Goal: Task Accomplishment & Management: Manage account settings

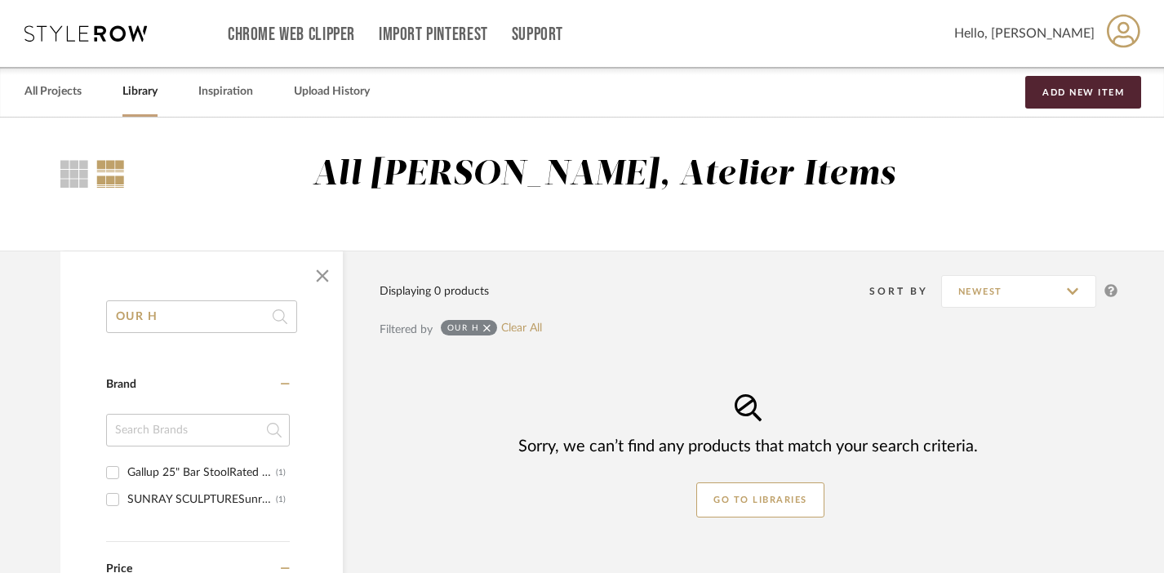
click at [483, 325] on icon at bounding box center [486, 327] width 7 height 7
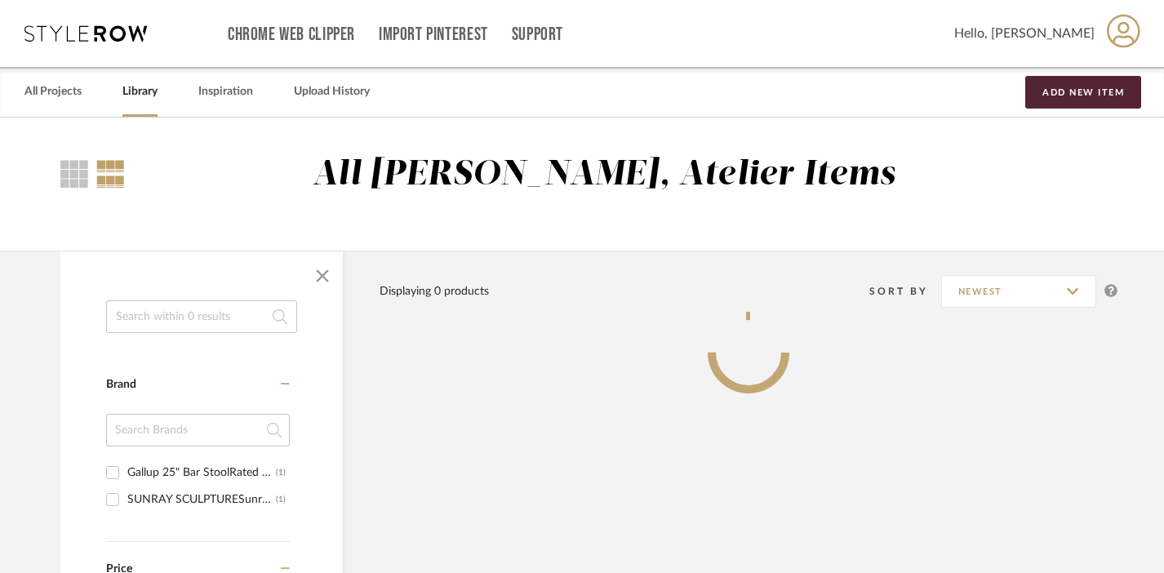
click at [241, 310] on input at bounding box center [201, 316] width 191 height 33
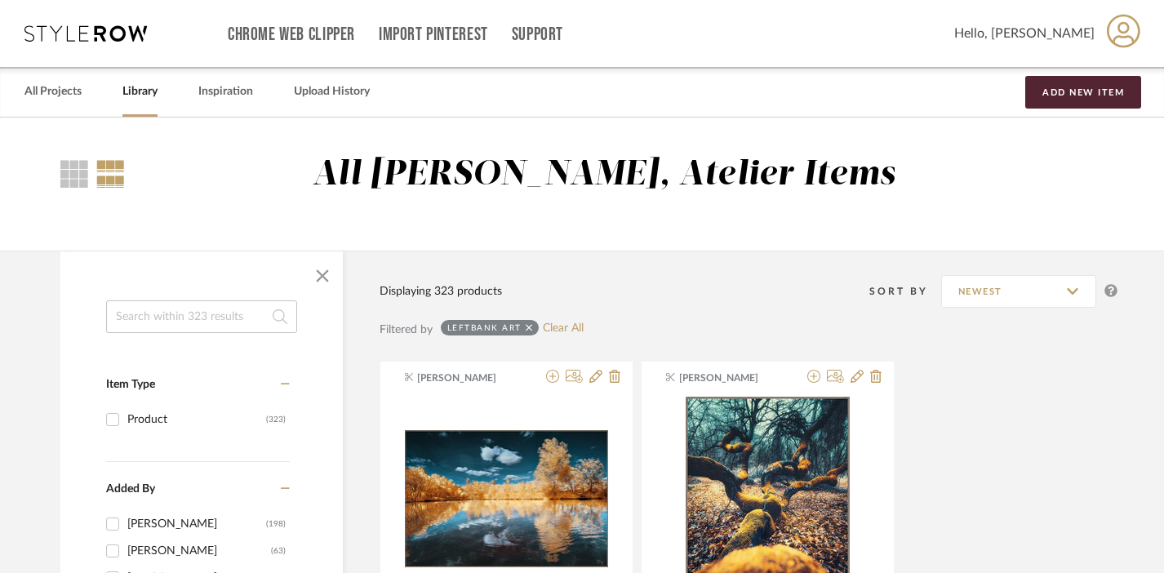
click at [196, 316] on input at bounding box center [201, 316] width 191 height 33
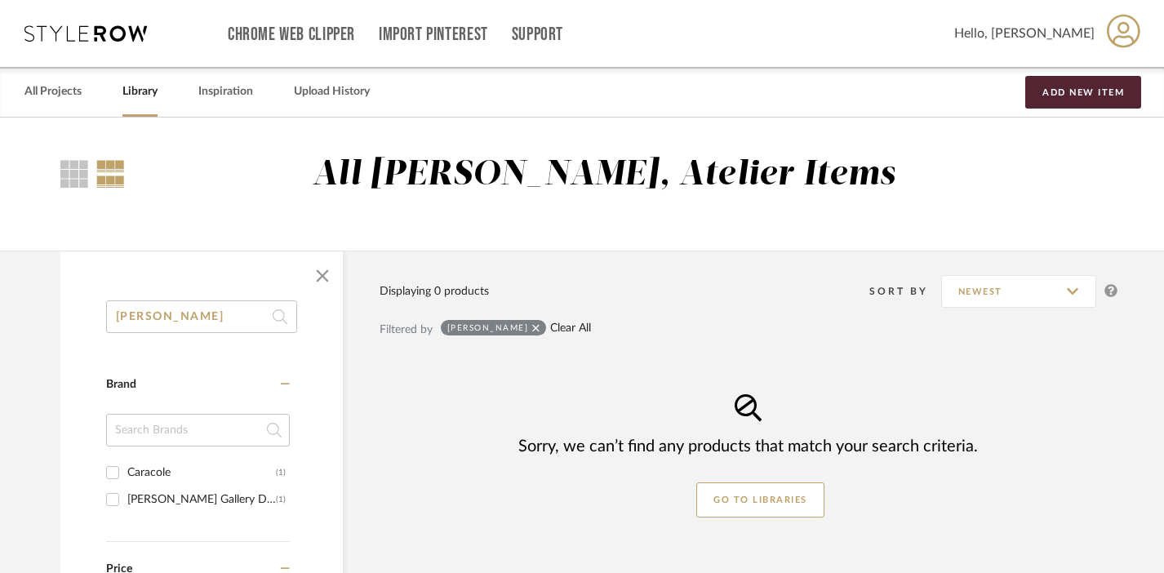
type input "[PERSON_NAME]"
click at [550, 325] on link "Clear All" at bounding box center [570, 329] width 41 height 14
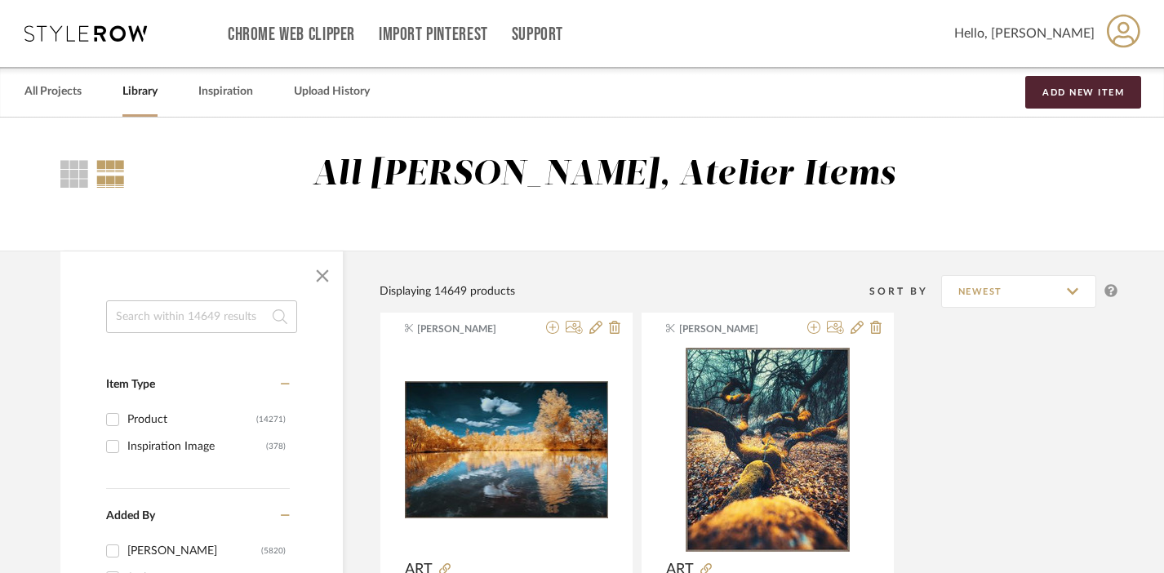
click at [242, 329] on input at bounding box center [201, 316] width 191 height 33
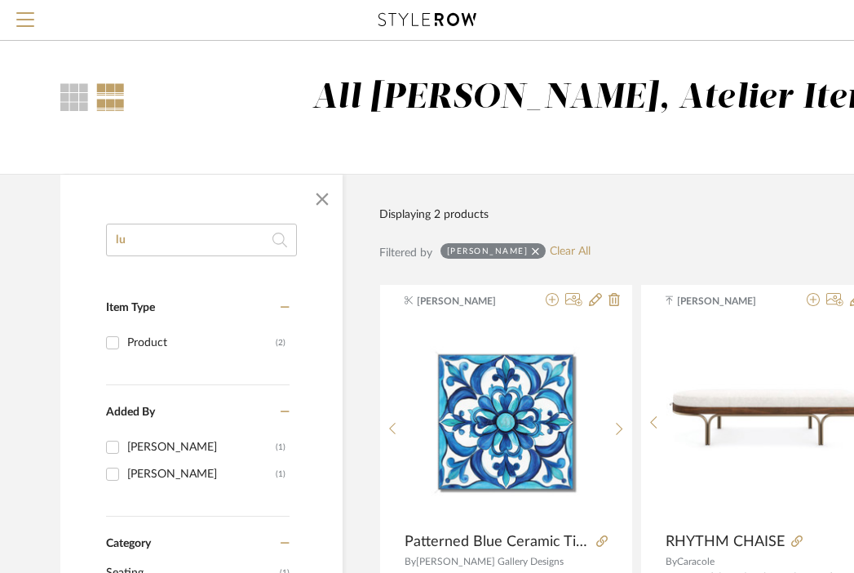
type input "l"
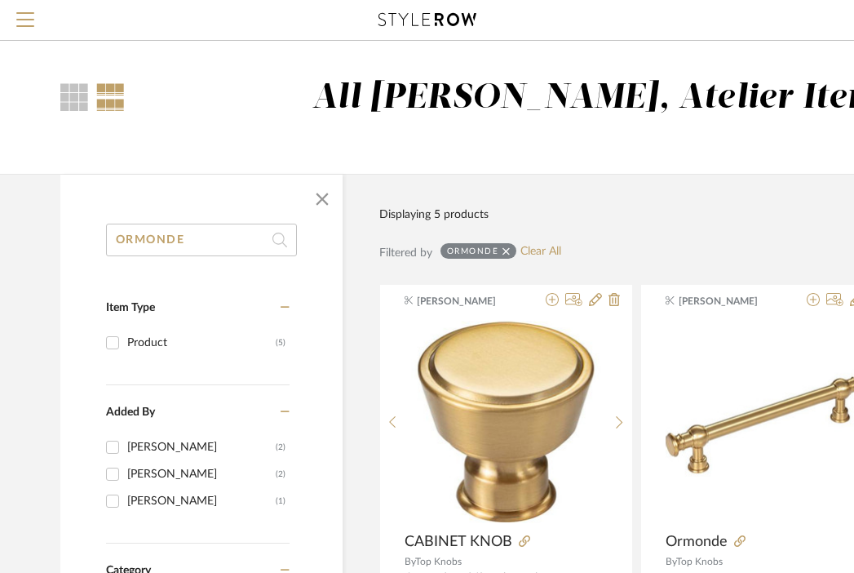
click at [183, 239] on input "ORMONDE" at bounding box center [201, 240] width 191 height 33
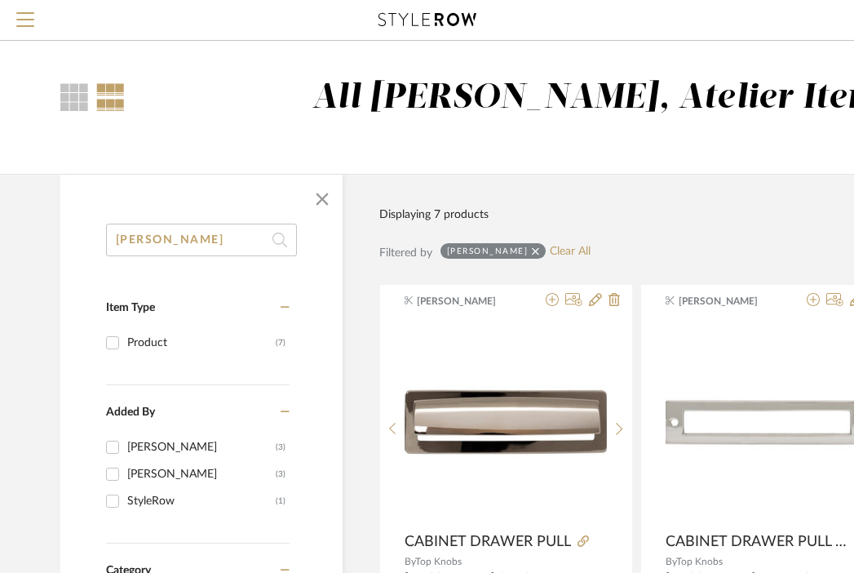
click at [188, 245] on input "[PERSON_NAME]" at bounding box center [201, 240] width 191 height 33
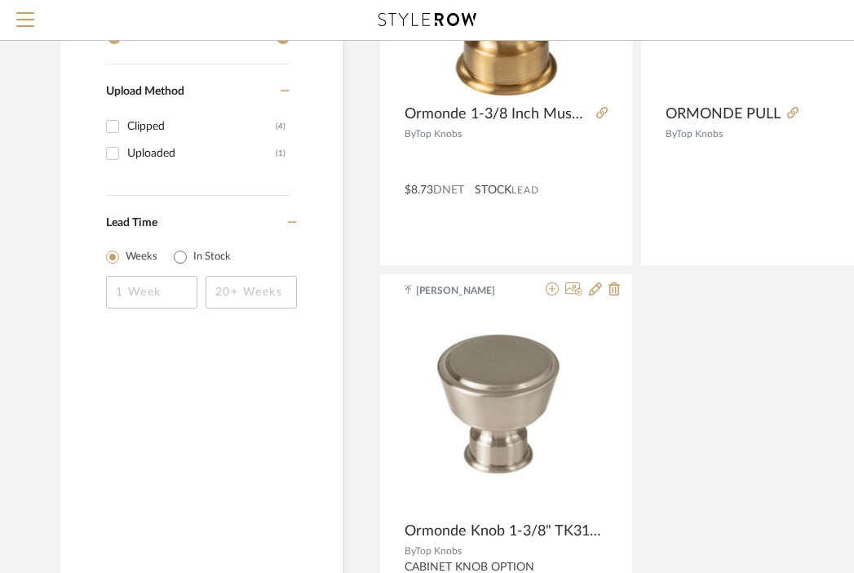
scroll to position [926, 0]
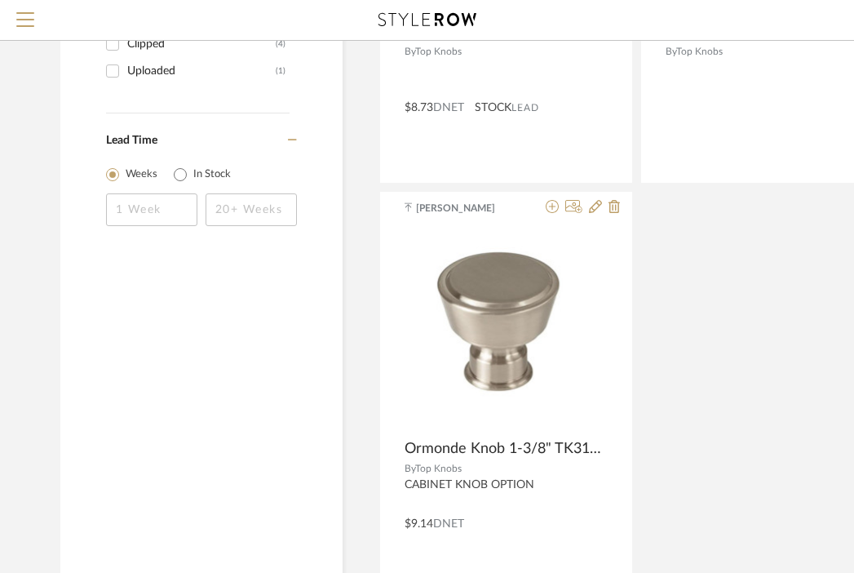
type input "ORMONDE"
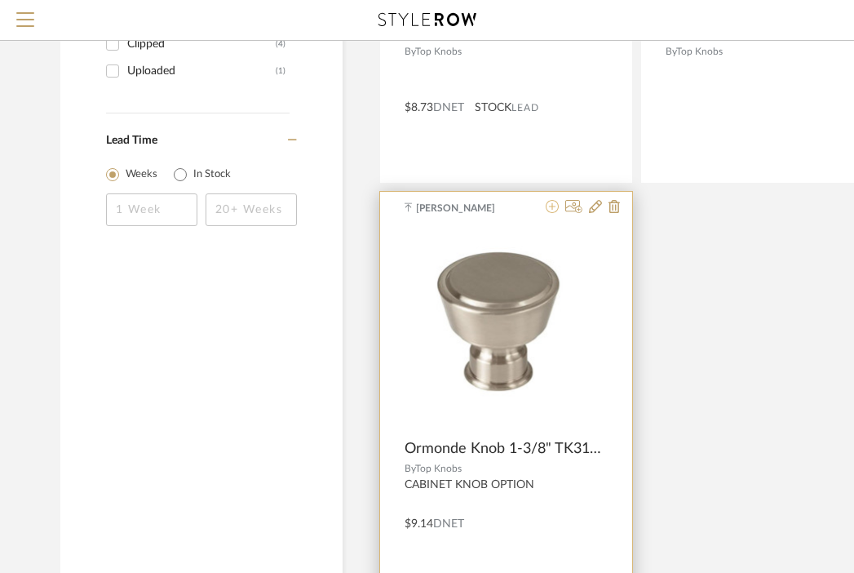
click at [556, 205] on icon at bounding box center [552, 206] width 13 height 13
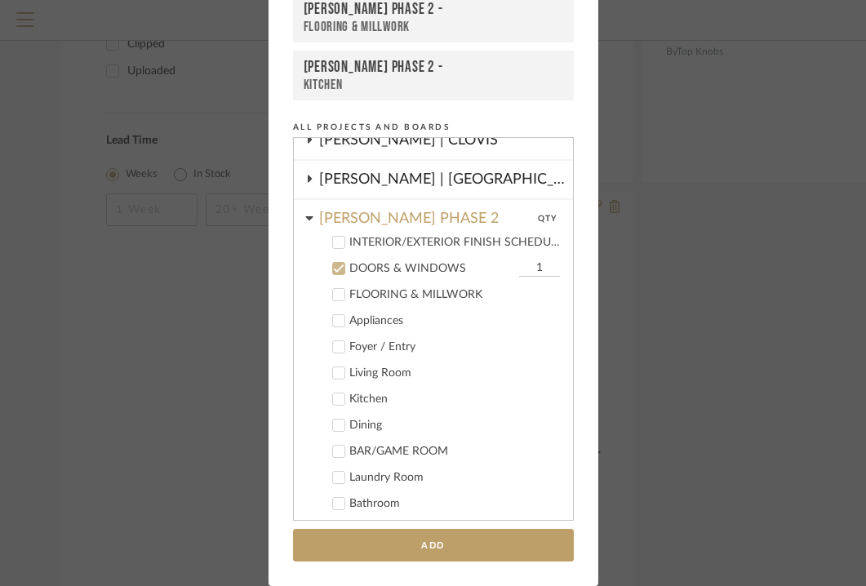
scroll to position [286, 0]
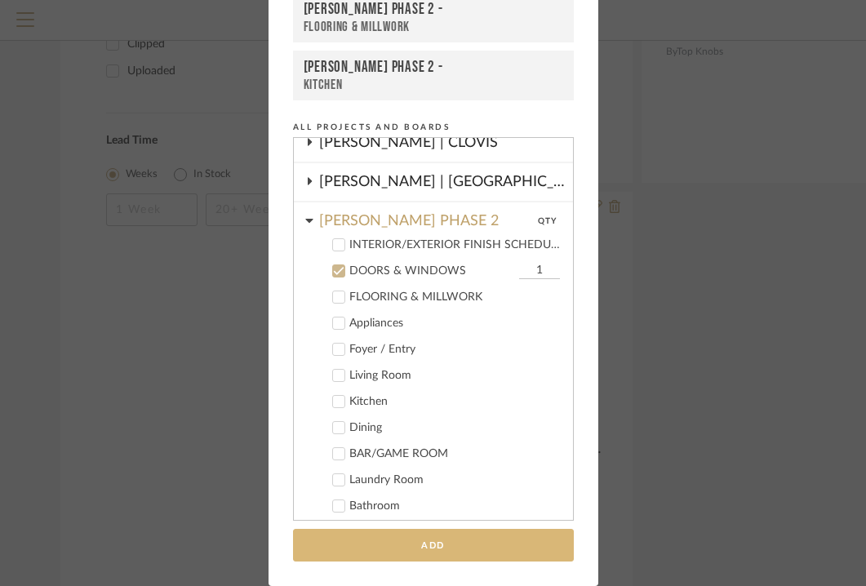
click at [428, 537] on button "Add" at bounding box center [433, 545] width 281 height 33
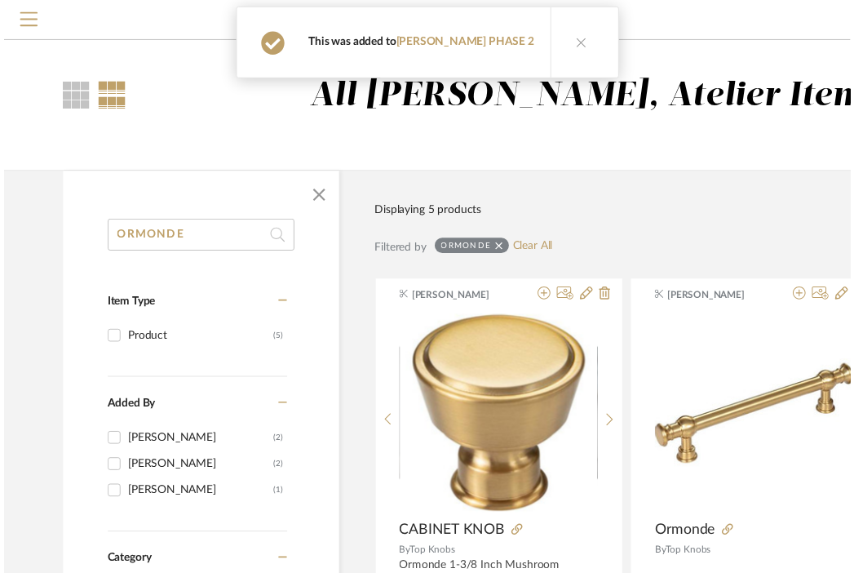
scroll to position [926, 0]
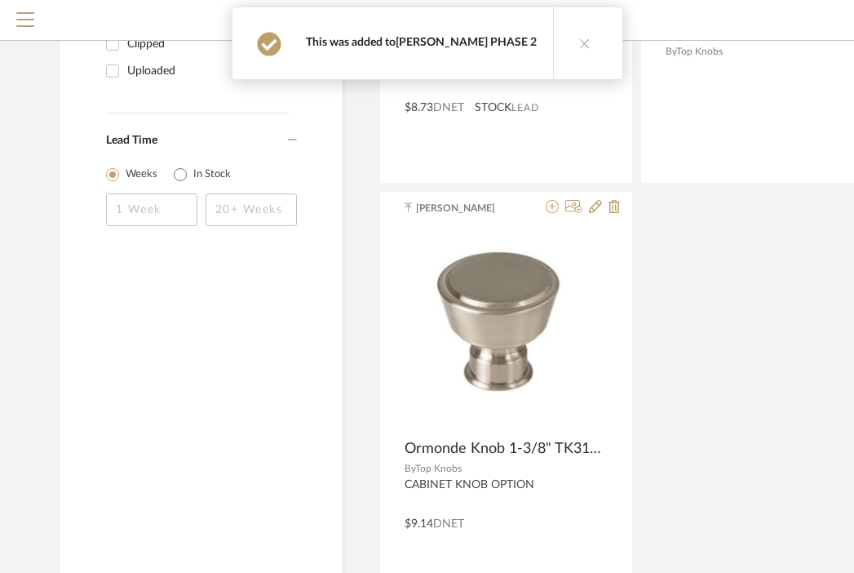
click at [455, 42] on link "[PERSON_NAME] PHASE 2" at bounding box center [466, 42] width 141 height 11
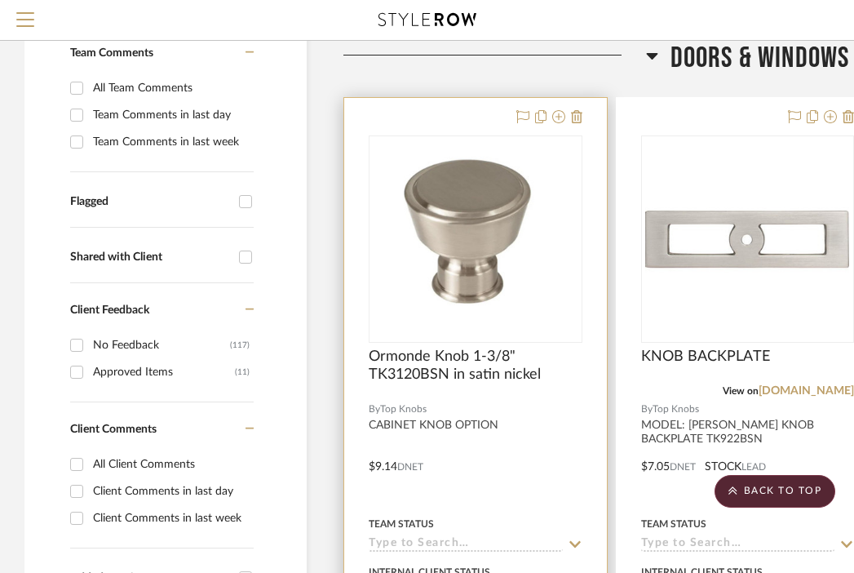
scroll to position [357, 0]
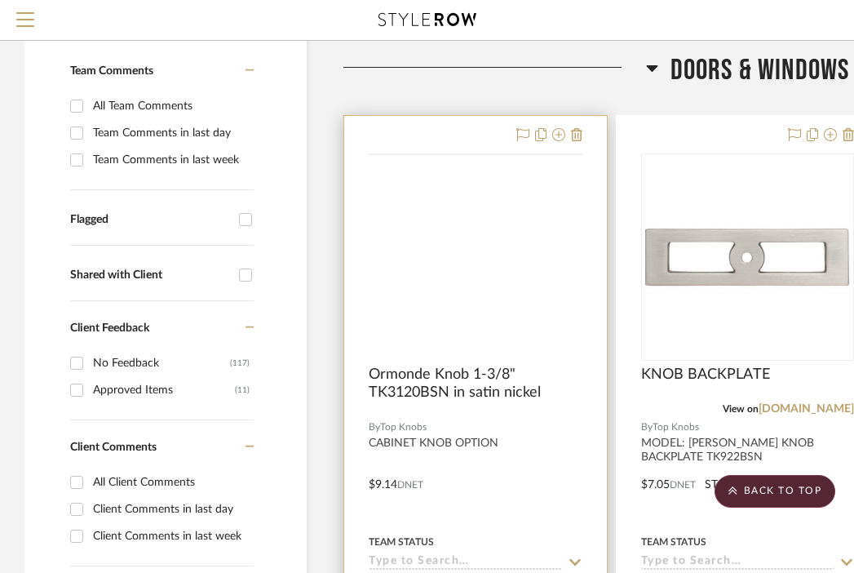
click at [0, 0] on img at bounding box center [0, 0] width 0 height 0
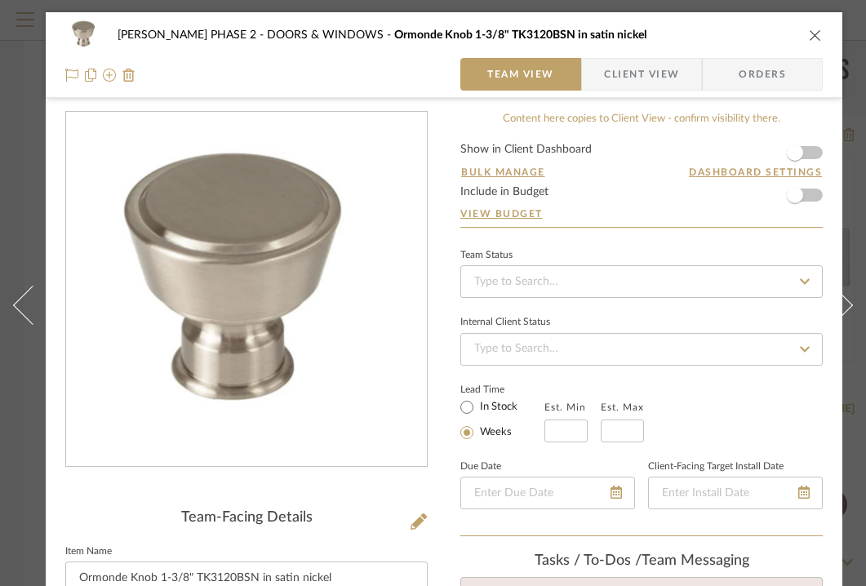
scroll to position [183, 0]
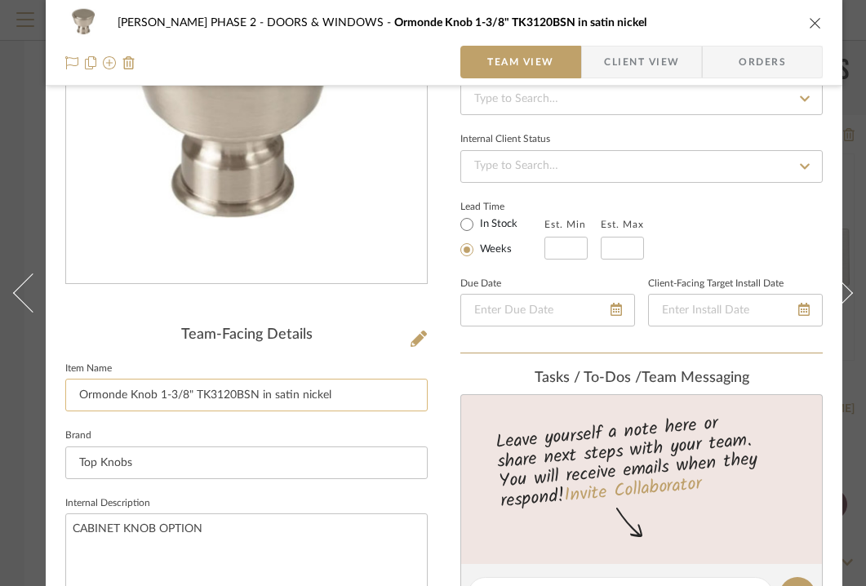
click at [351, 391] on input "Ormonde Knob 1-3/8" TK3120BSN in satin nickel" at bounding box center [246, 395] width 362 height 33
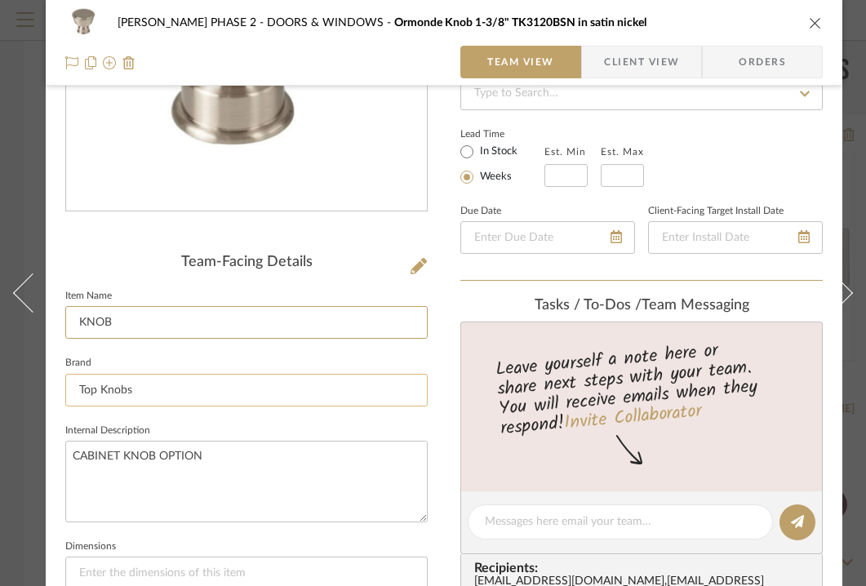
scroll to position [279, 0]
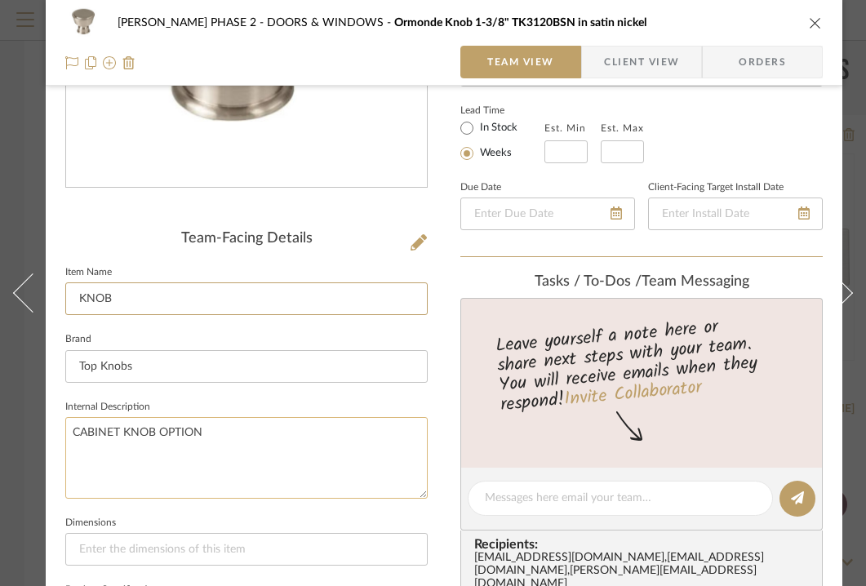
type input "KNOB"
click at [297, 448] on textarea "CABINET KNOB OPTION" at bounding box center [246, 457] width 362 height 81
type textarea "MODEL:"
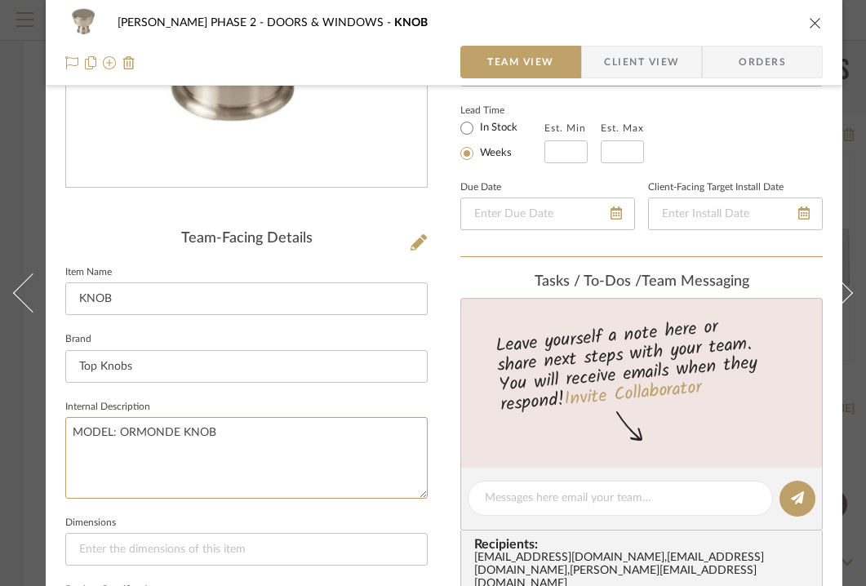
type textarea "MODEL: ORMONDE KNOB"
paste textarea "TK3120BSN"
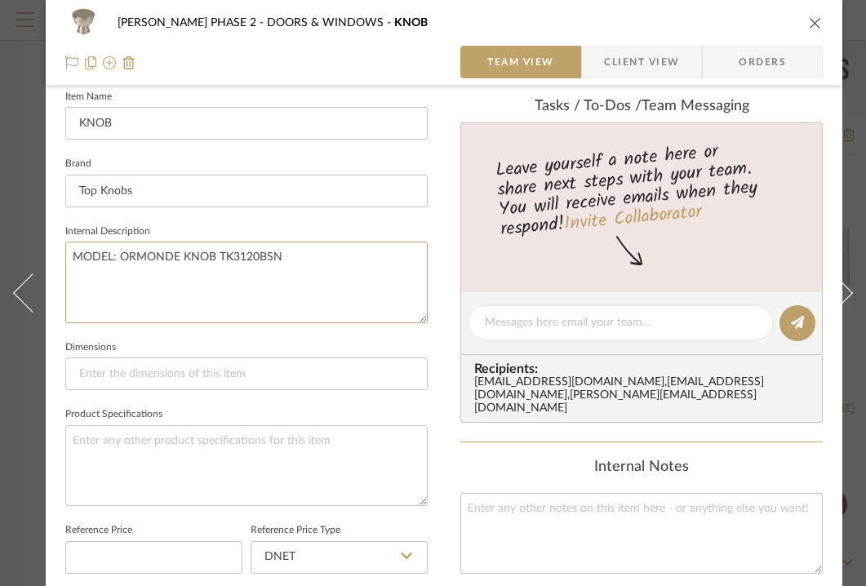
scroll to position [459, 0]
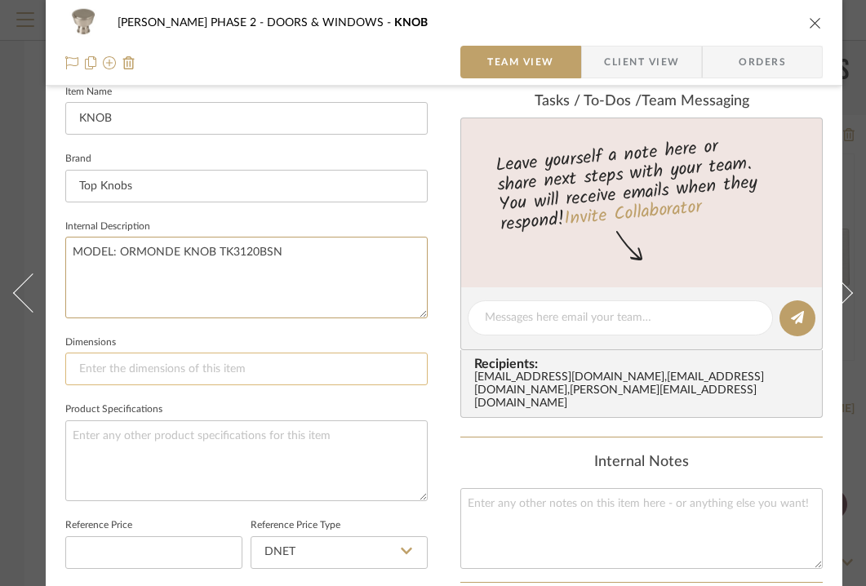
type textarea "MODEL: ORMONDE KNOB TK3120BSN"
click at [173, 360] on input at bounding box center [246, 369] width 362 height 33
type input "1 3/8 IN."
click at [166, 456] on textarea at bounding box center [246, 460] width 362 height 81
type textarea "MODEL:"
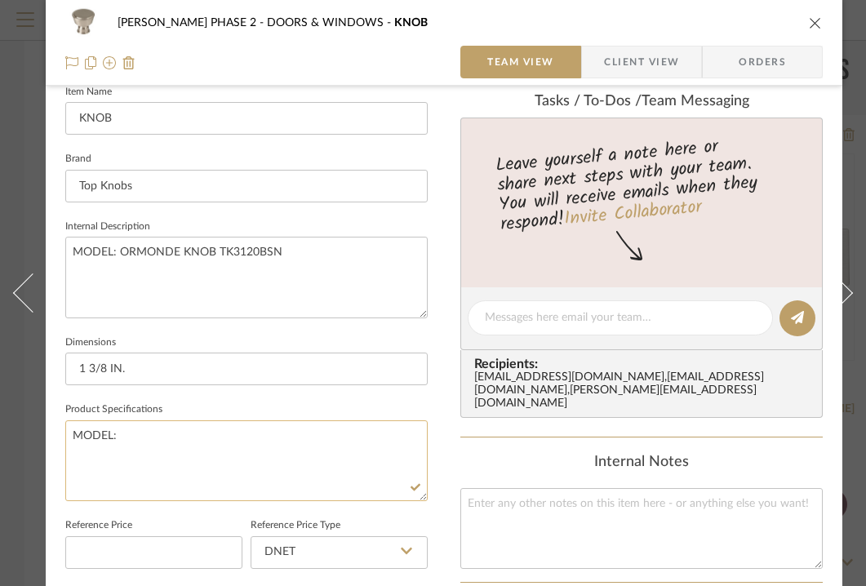
click at [88, 430] on textarea "MODEL:" at bounding box center [246, 460] width 362 height 81
type textarea "COLOR/FINISH:"
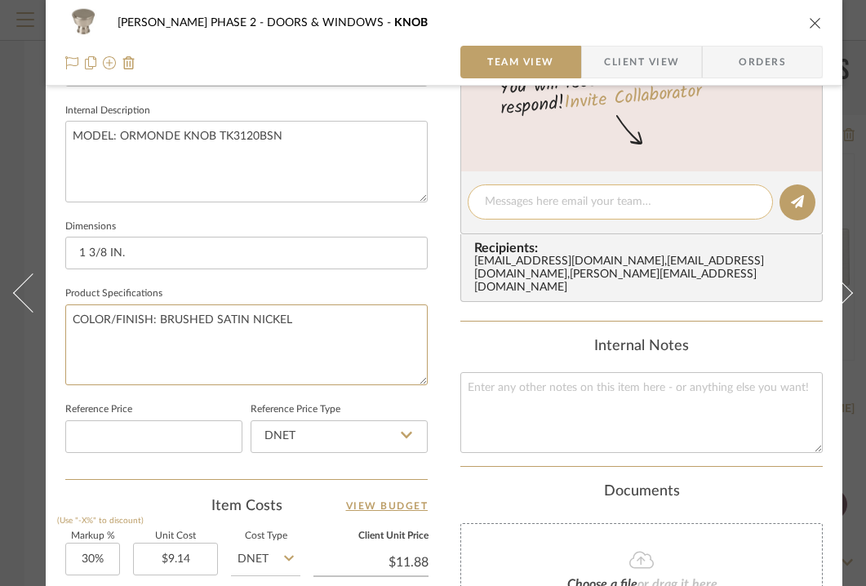
scroll to position [630, 0]
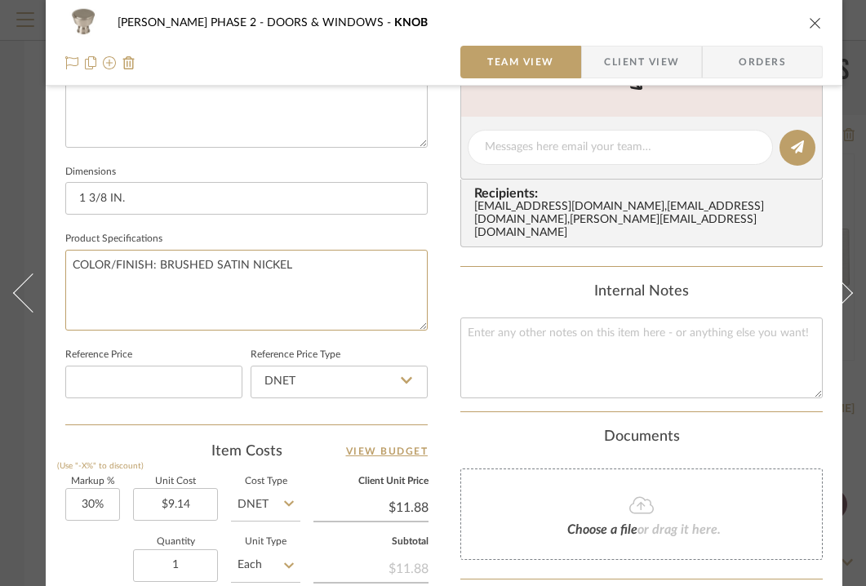
type textarea "COLOR/FINISH: BRUSHED SATIN NICKEL"
click at [520, 283] on div "Internal Notes" at bounding box center [641, 292] width 362 height 18
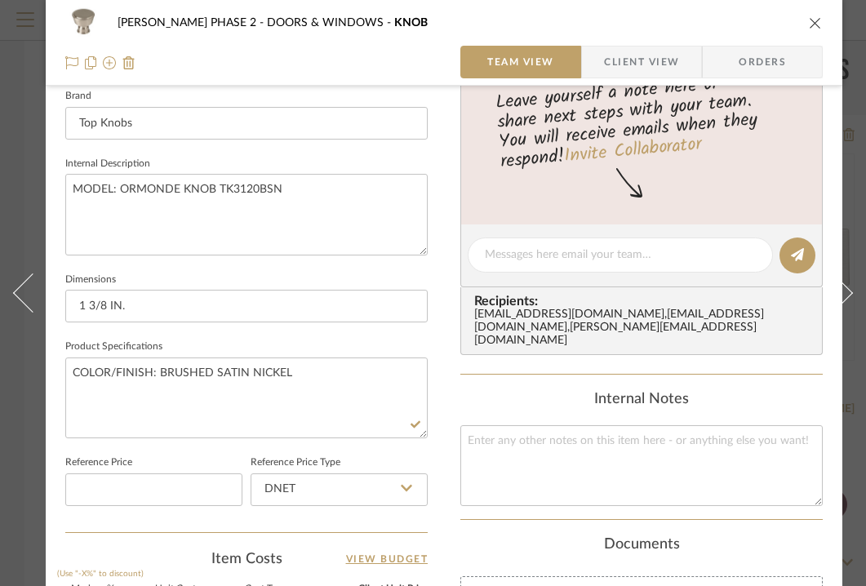
scroll to position [0, 0]
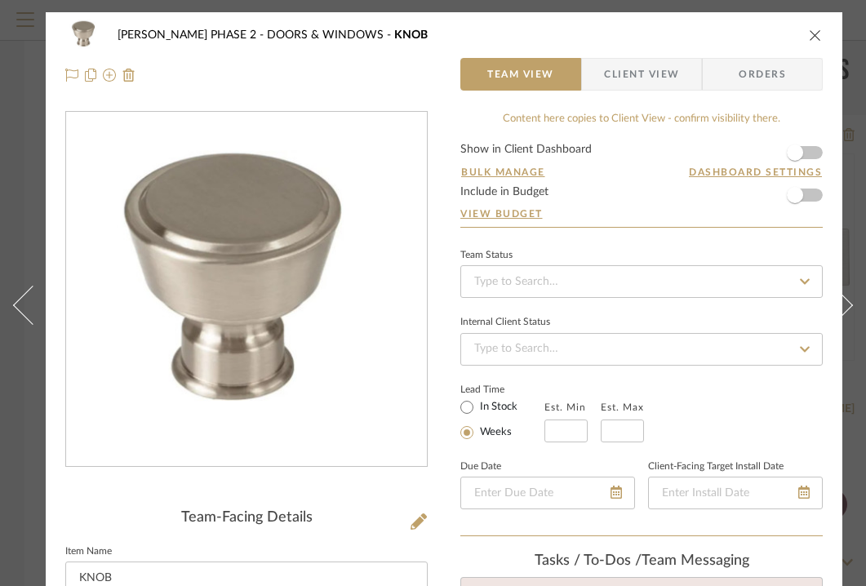
click at [810, 33] on icon "close" at bounding box center [815, 35] width 13 height 13
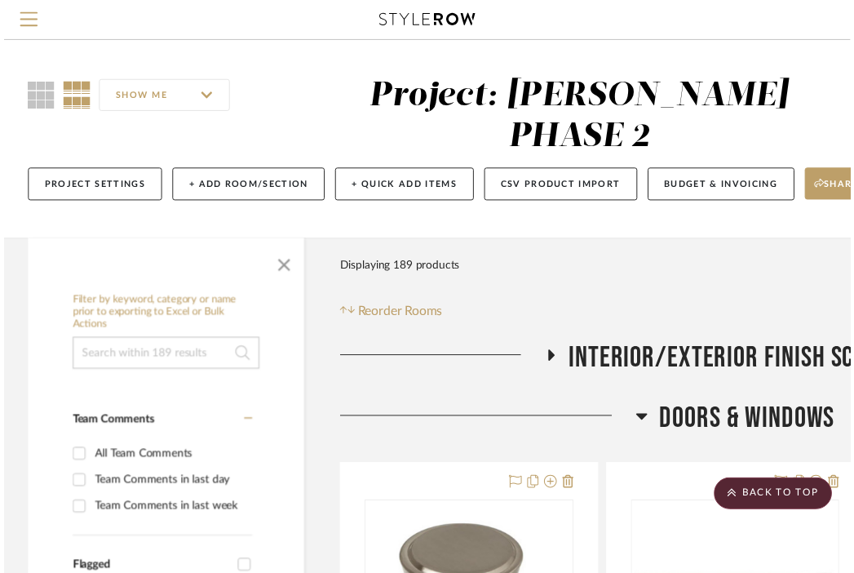
scroll to position [357, 0]
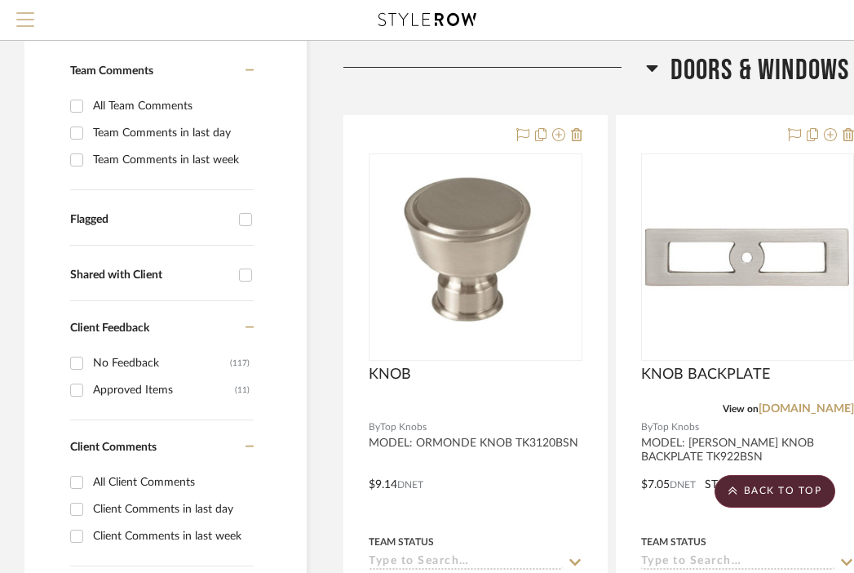
click at [23, 12] on span "Menu" at bounding box center [25, 13] width 18 height 2
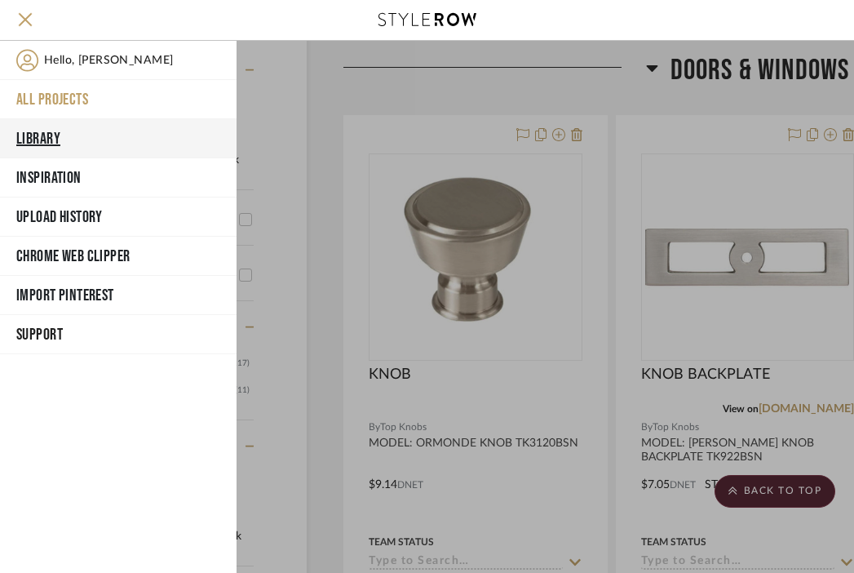
click at [38, 135] on button "Library" at bounding box center [118, 138] width 237 height 39
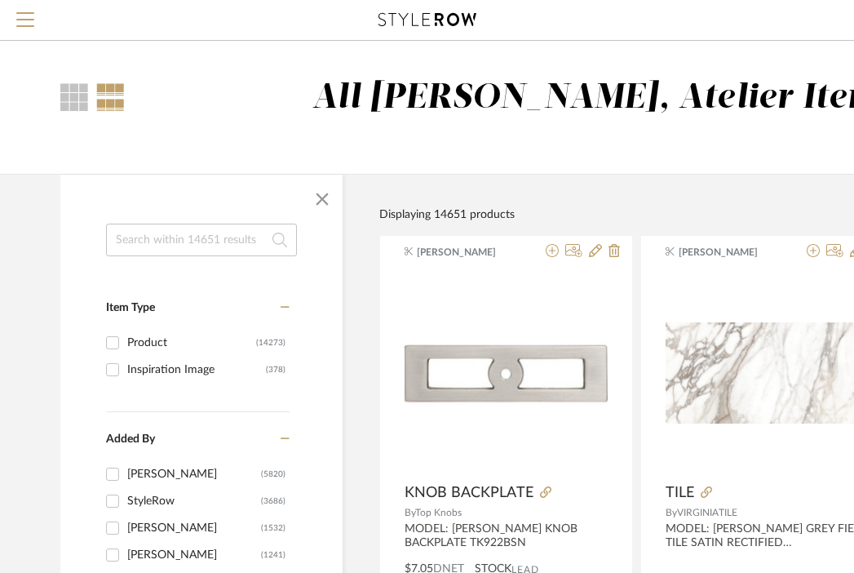
click at [163, 242] on input at bounding box center [201, 240] width 191 height 33
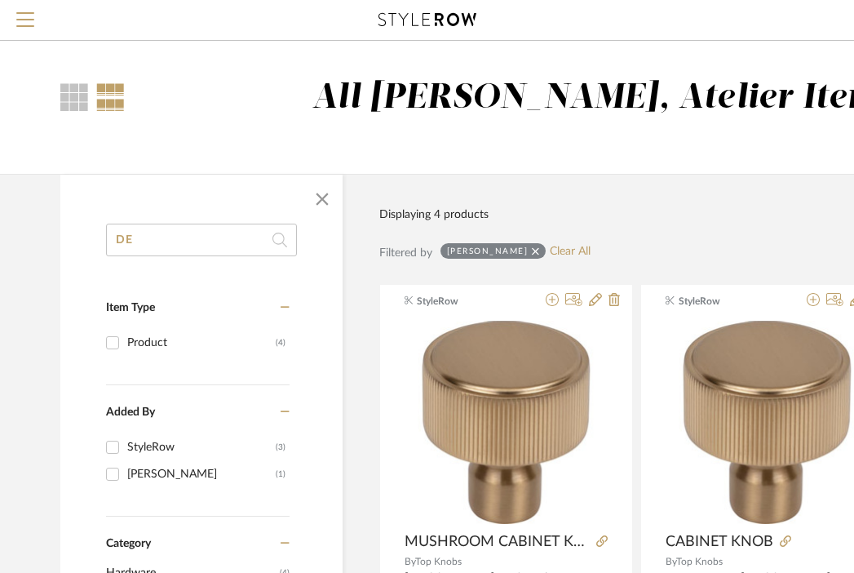
type input "D"
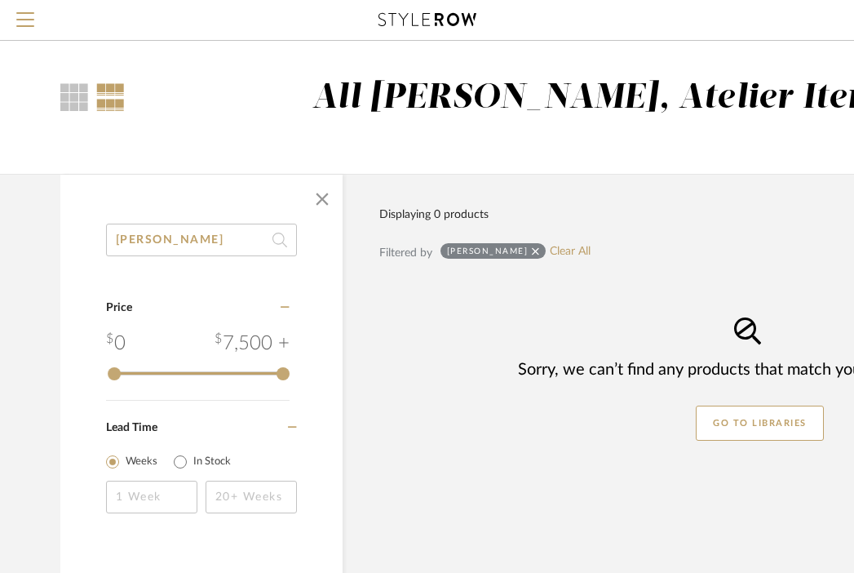
type input "[PERSON_NAME]"
click at [29, 14] on span "Menu" at bounding box center [25, 24] width 18 height 24
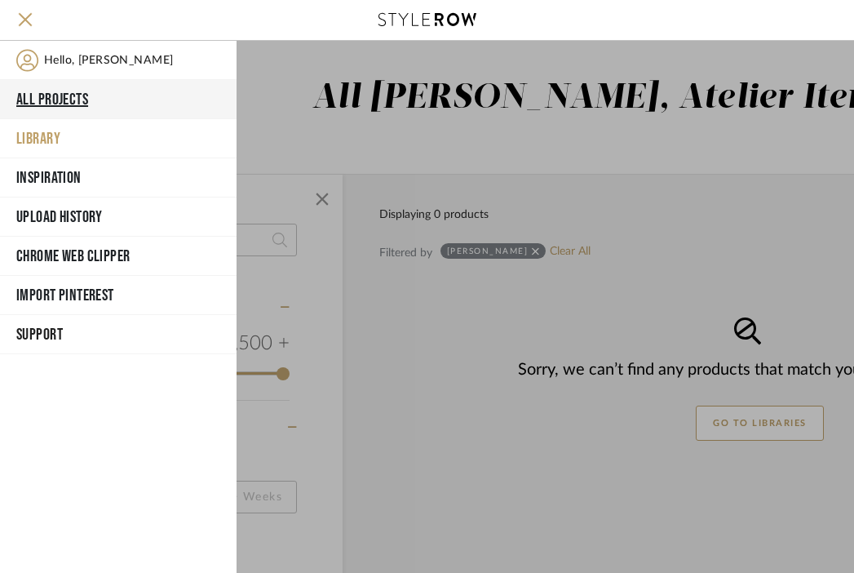
click at [62, 91] on button "All Projects" at bounding box center [118, 99] width 237 height 39
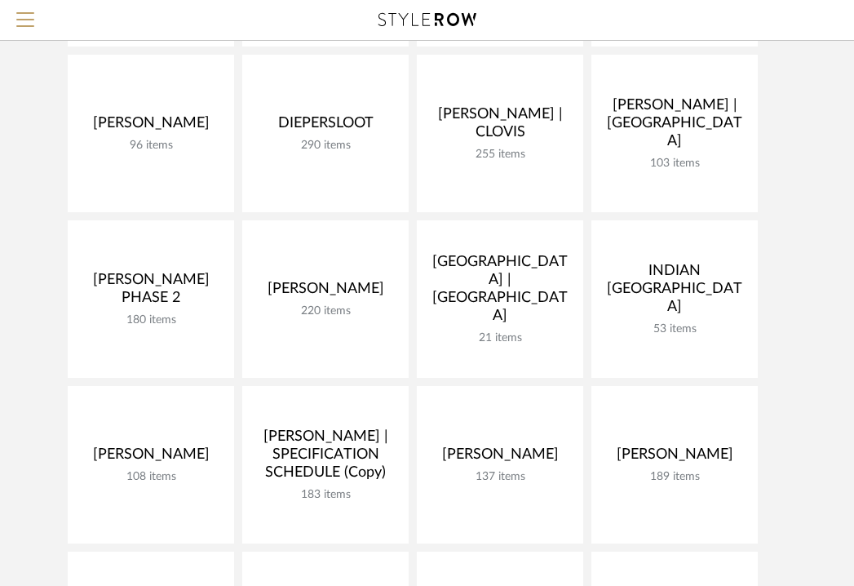
scroll to position [363, 0]
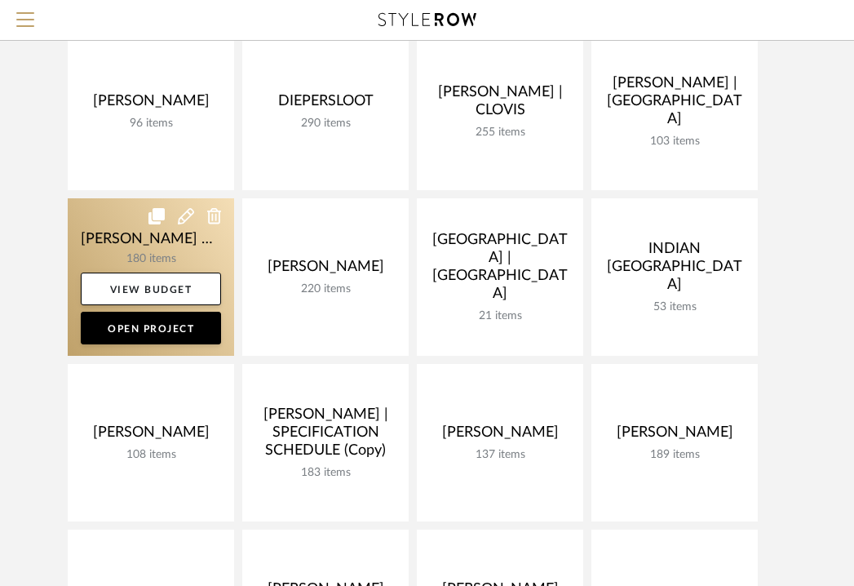
click at [143, 228] on link at bounding box center [151, 276] width 166 height 157
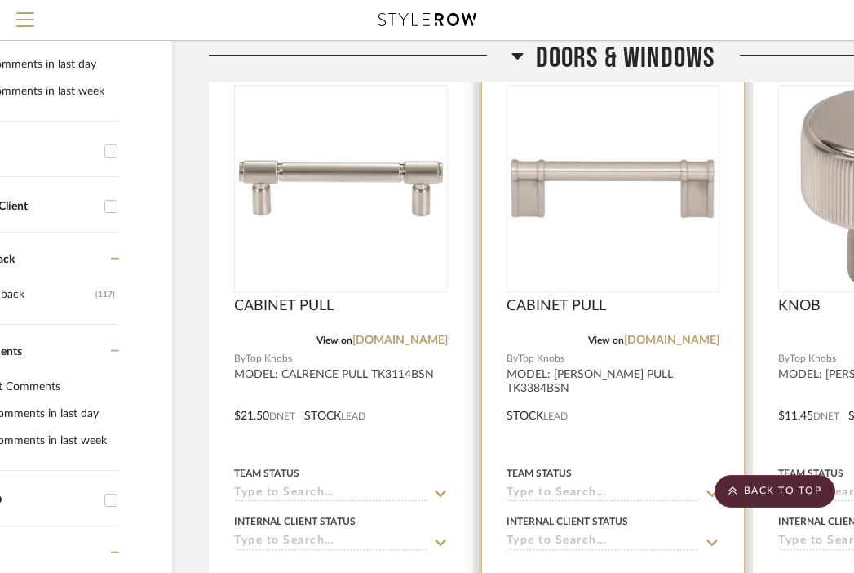
scroll to position [426, 144]
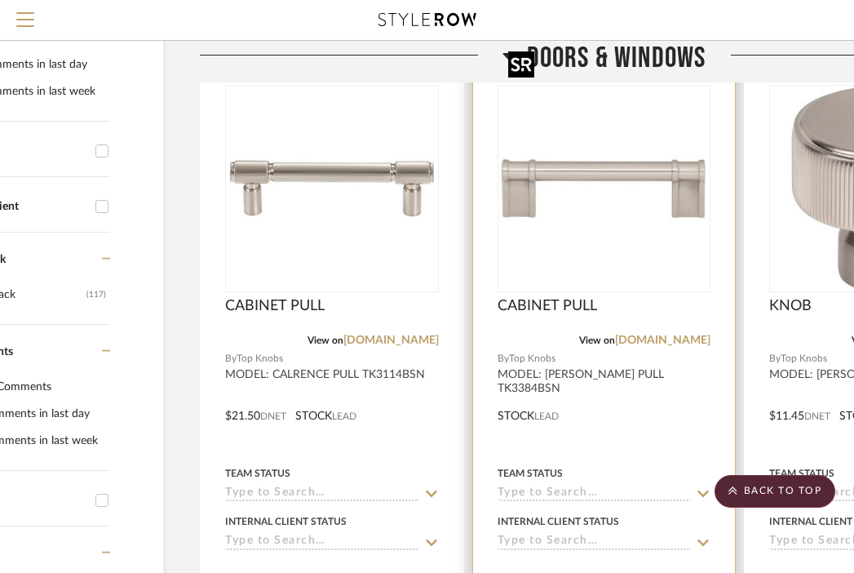
click at [583, 175] on img "0" at bounding box center [604, 189] width 204 height 204
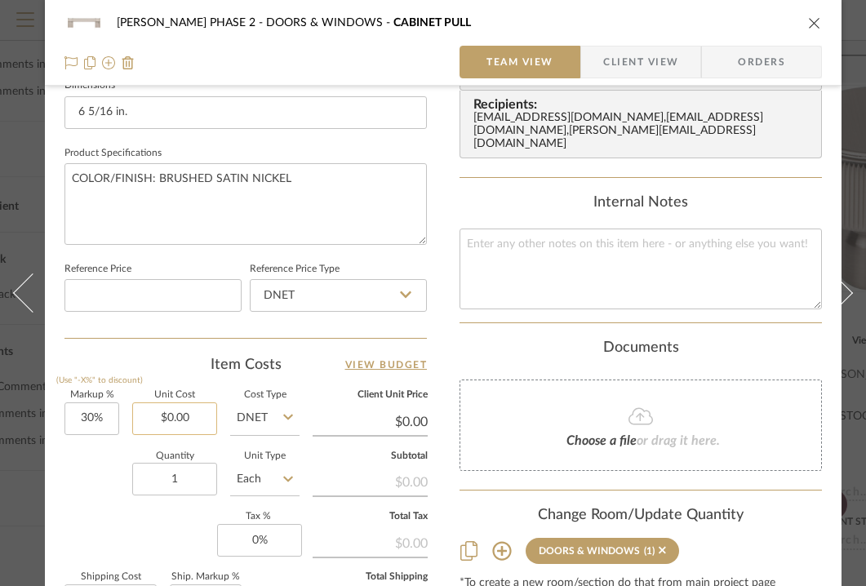
scroll to position [734, 1]
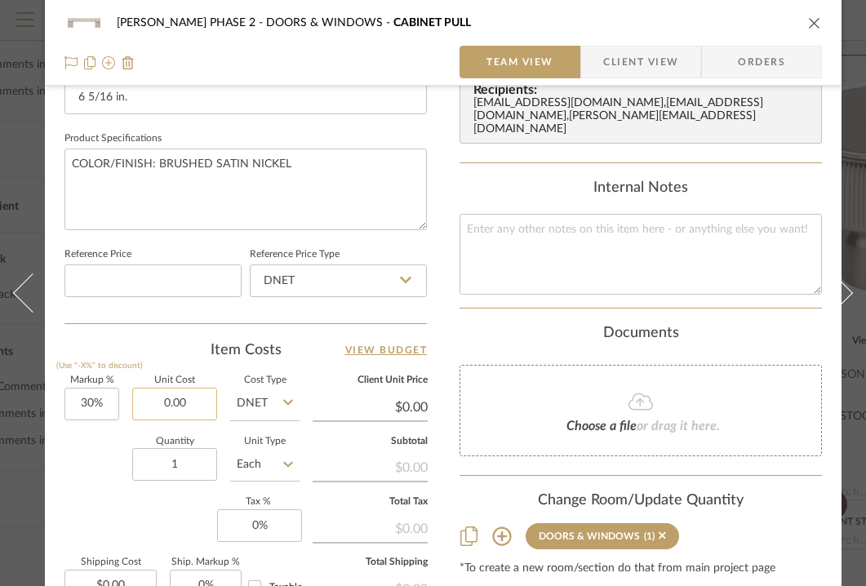
click at [172, 400] on input "0.00" at bounding box center [174, 404] width 85 height 33
type input "$19.60"
click at [459, 392] on div "[PERSON_NAME] PHASE 2 DOORS & WINDOWS CABINET PULL Team View Client View Orders…" at bounding box center [443, 32] width 796 height 1507
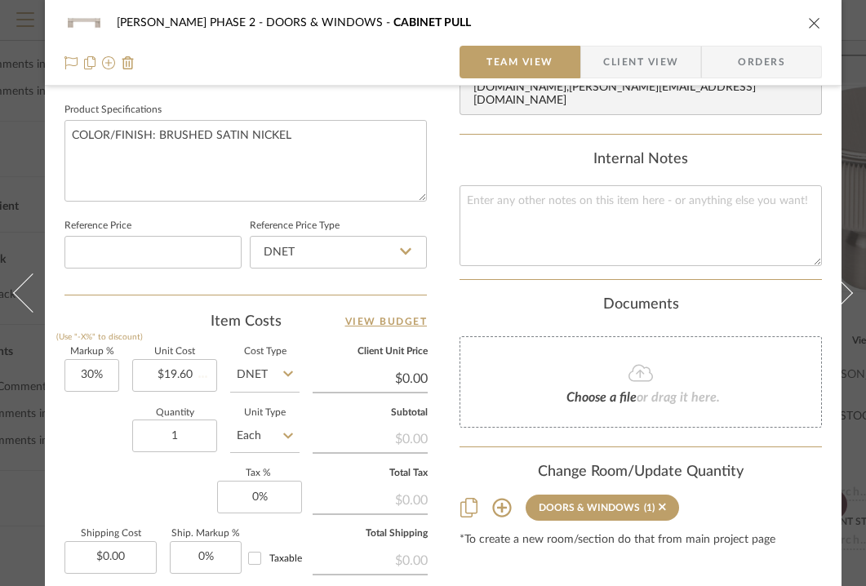
scroll to position [765, 1]
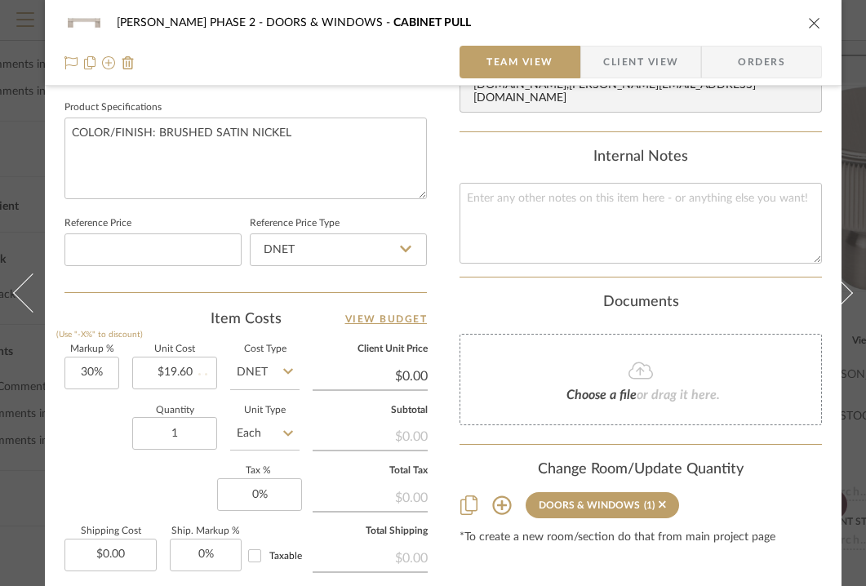
type input "$25.48"
type input "$2.55"
click at [803, 21] on div "[PERSON_NAME] PHASE 2 DOORS & WINDOWS CABINET PULL" at bounding box center [442, 23] width 757 height 33
click at [809, 23] on icon "close" at bounding box center [814, 22] width 13 height 13
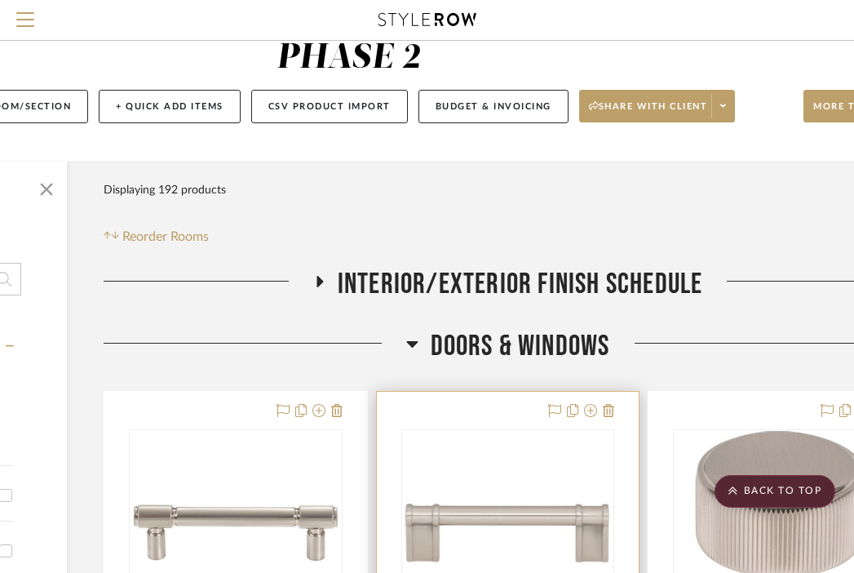
scroll to position [0, 240]
